Goal: Task Accomplishment & Management: Complete application form

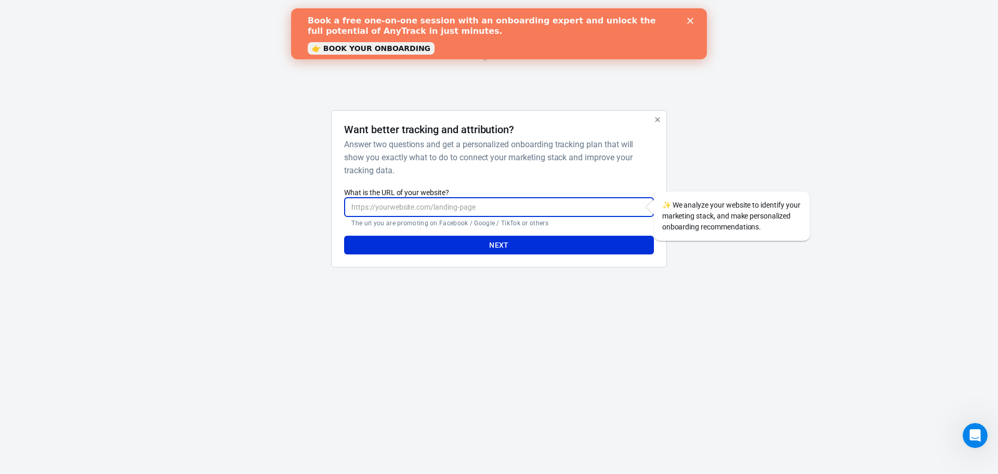
paste input "[URL][DOMAIN_NAME]"
type input "[URL][DOMAIN_NAME]"
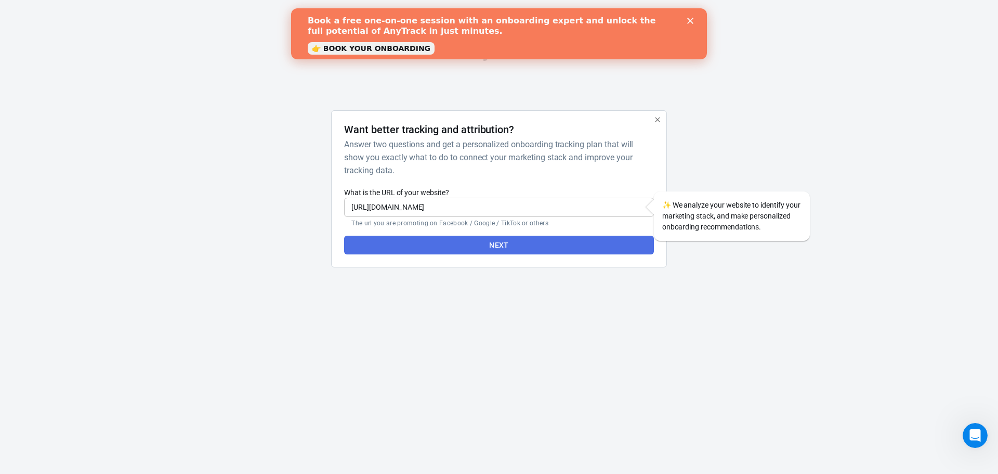
click at [458, 247] on button "Next" at bounding box center [498, 245] width 309 height 19
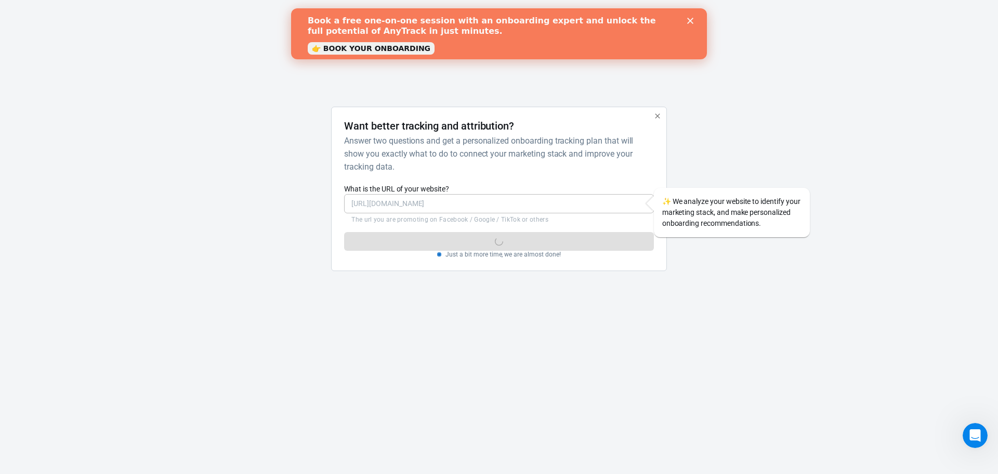
click at [692, 22] on polygon "Close" at bounding box center [691, 21] width 6 height 6
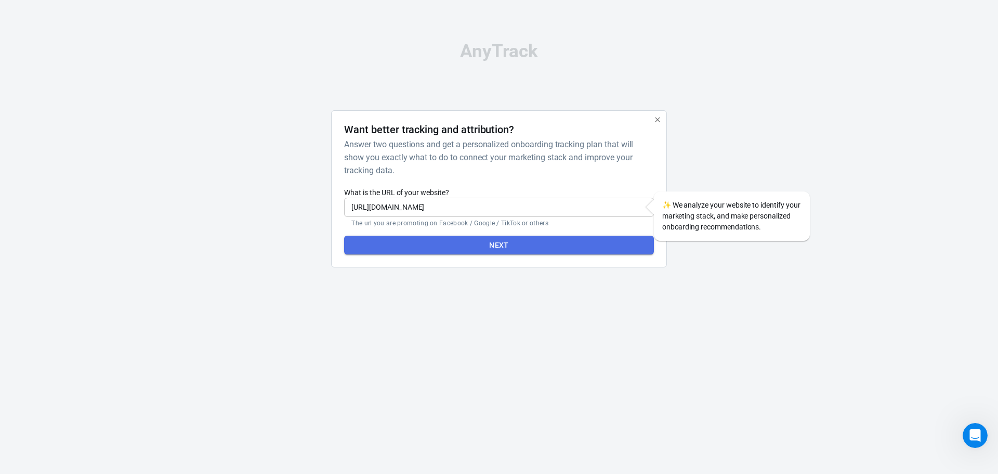
click at [534, 244] on button "Next" at bounding box center [498, 245] width 309 height 19
click at [534, 244] on div "Next" at bounding box center [498, 241] width 309 height 28
